Goal: Obtain resource: Obtain resource

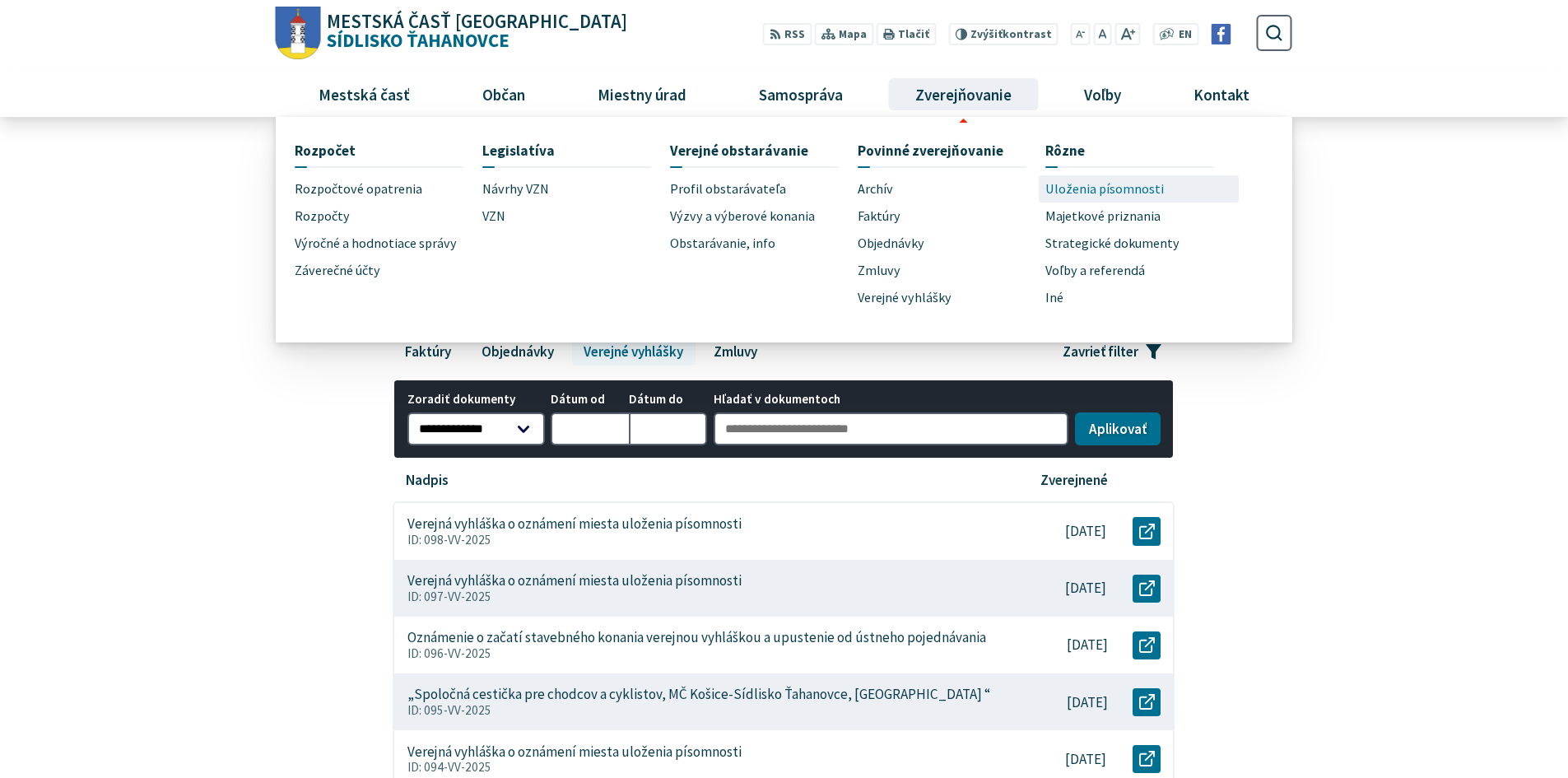
click at [1080, 188] on span "Uloženia písomnosti" at bounding box center [1104, 189] width 119 height 28
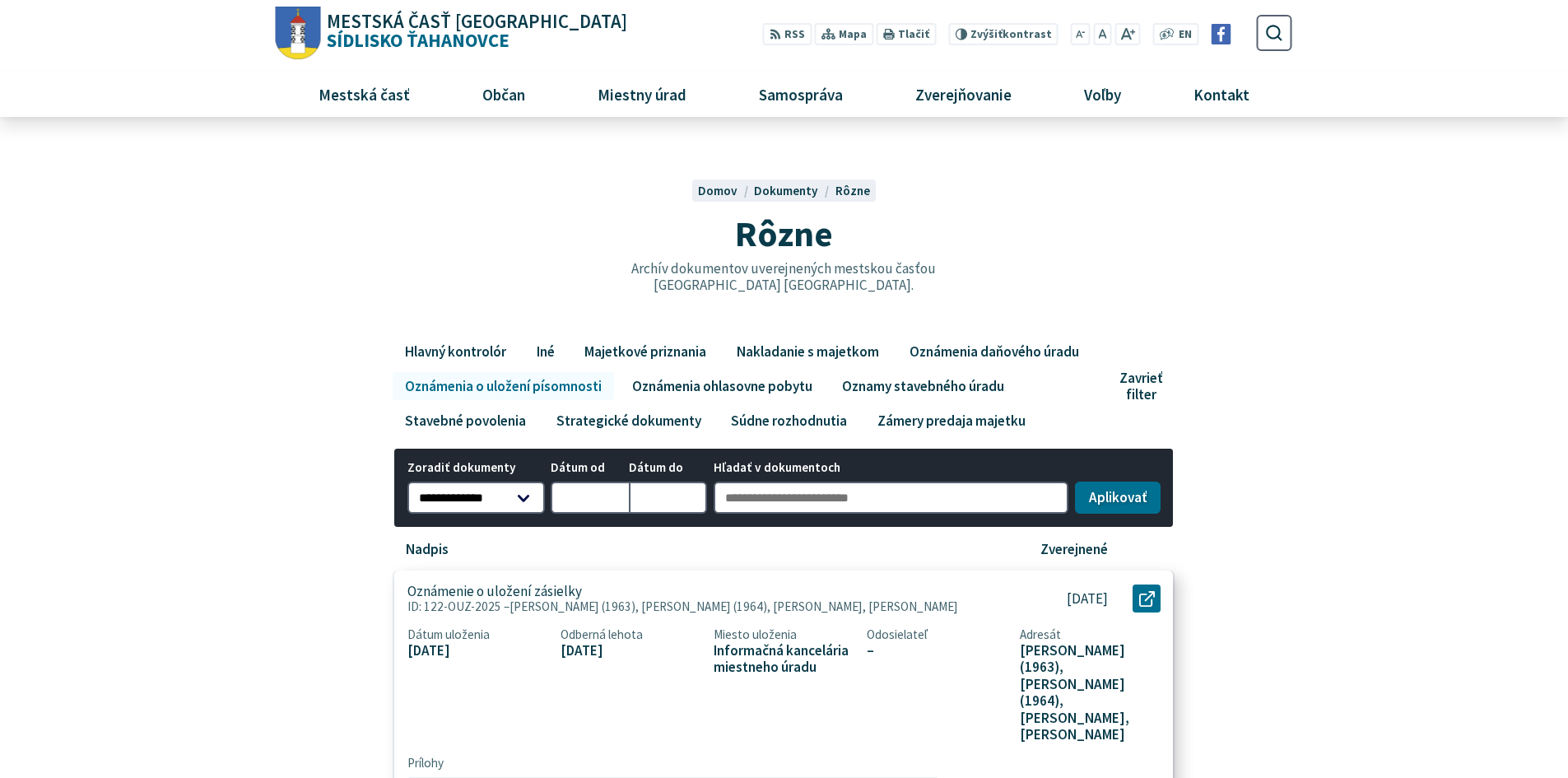
click at [1131, 590] on div "Otvoriť document Oznámenie o uložení zásielky v [GEOGRAPHIC_DATA]." at bounding box center [1147, 599] width 53 height 57
click at [877, 642] on span "–" at bounding box center [936, 650] width 141 height 17
click at [1150, 598] on icon at bounding box center [1146, 597] width 16 height 16
